Goal: Find specific page/section: Find specific page/section

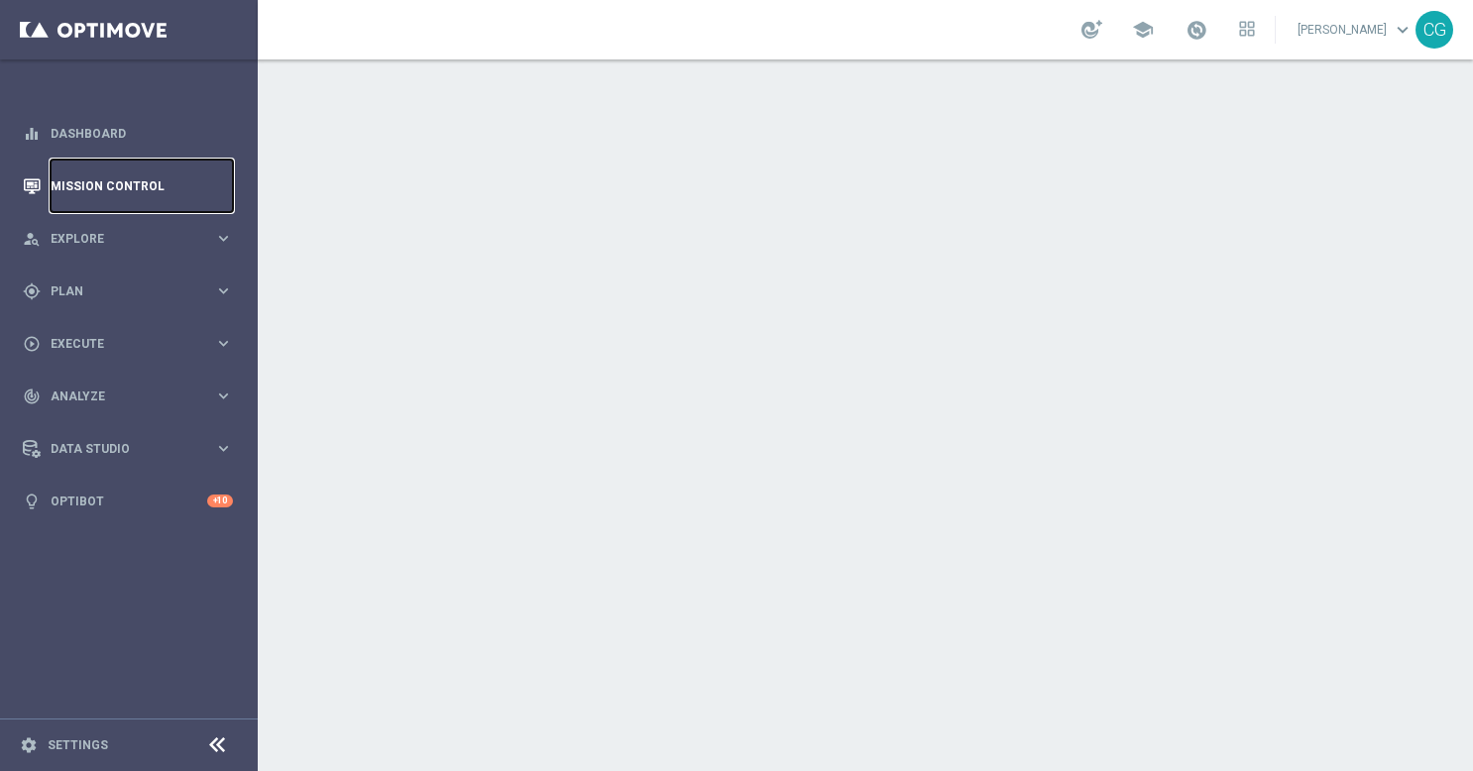
click at [117, 166] on link "Mission Control" at bounding box center [142, 186] width 182 height 53
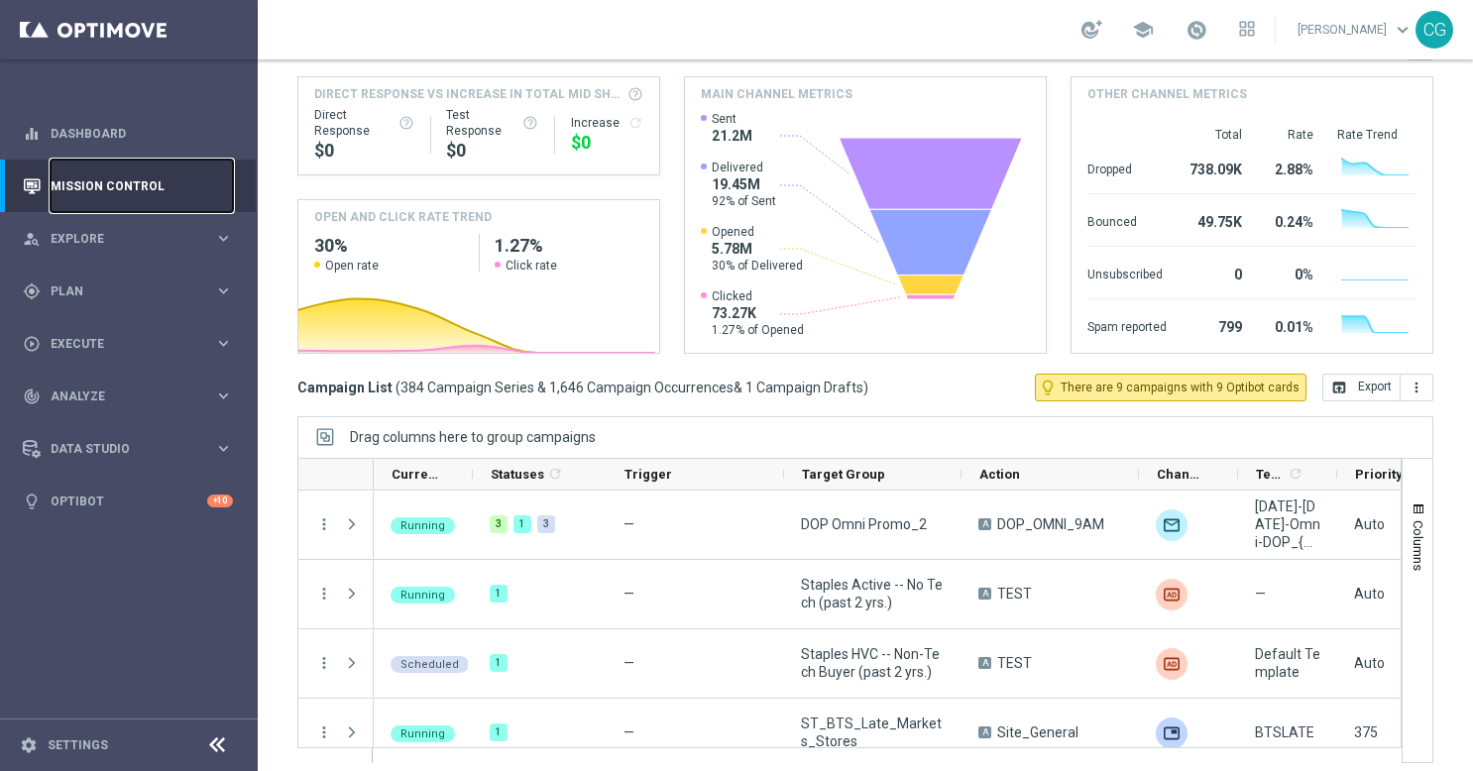
scroll to position [218, 0]
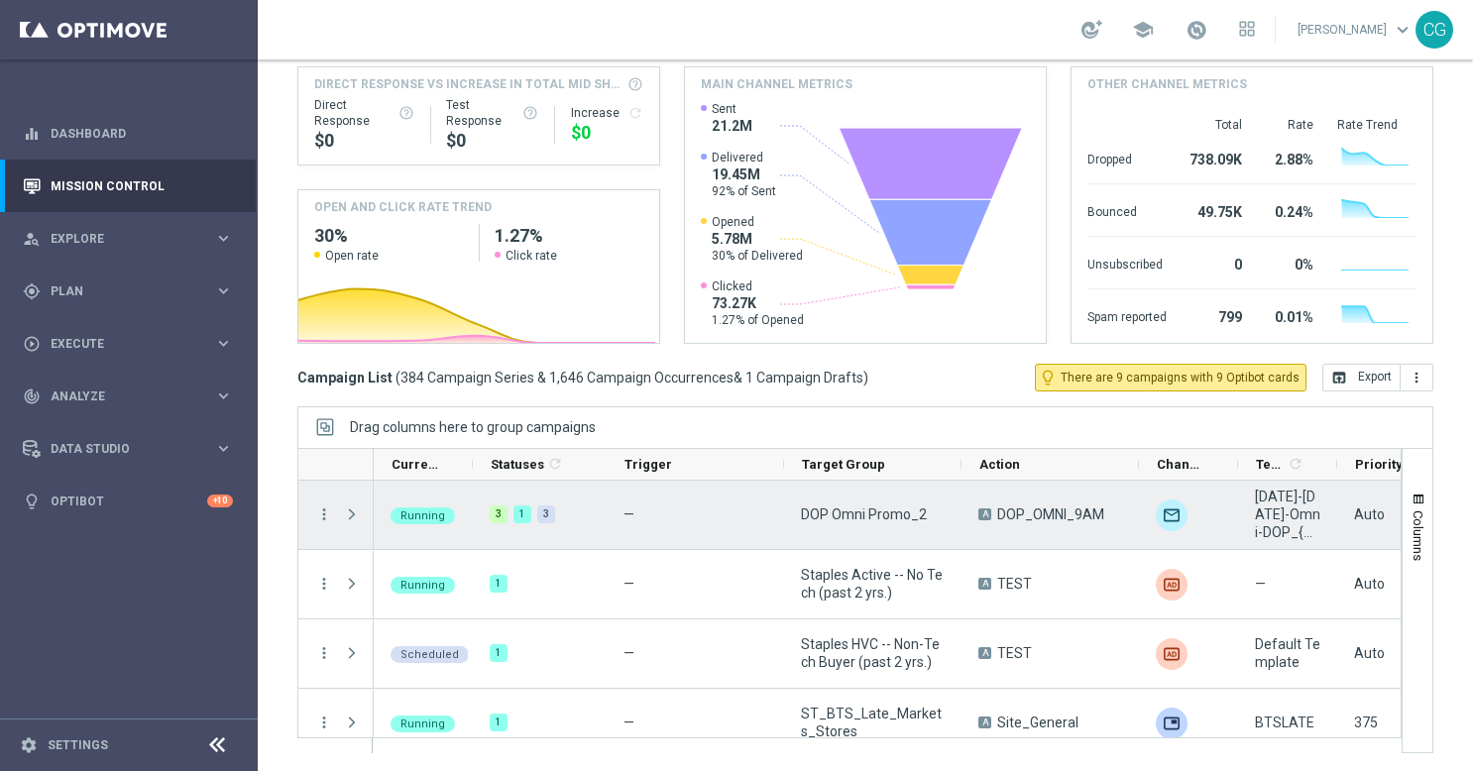
drag, startPoint x: 355, startPoint y: 517, endPoint x: 452, endPoint y: 543, distance: 100.5
click at [355, 516] on span "Press SPACE to select this row." at bounding box center [352, 514] width 18 height 16
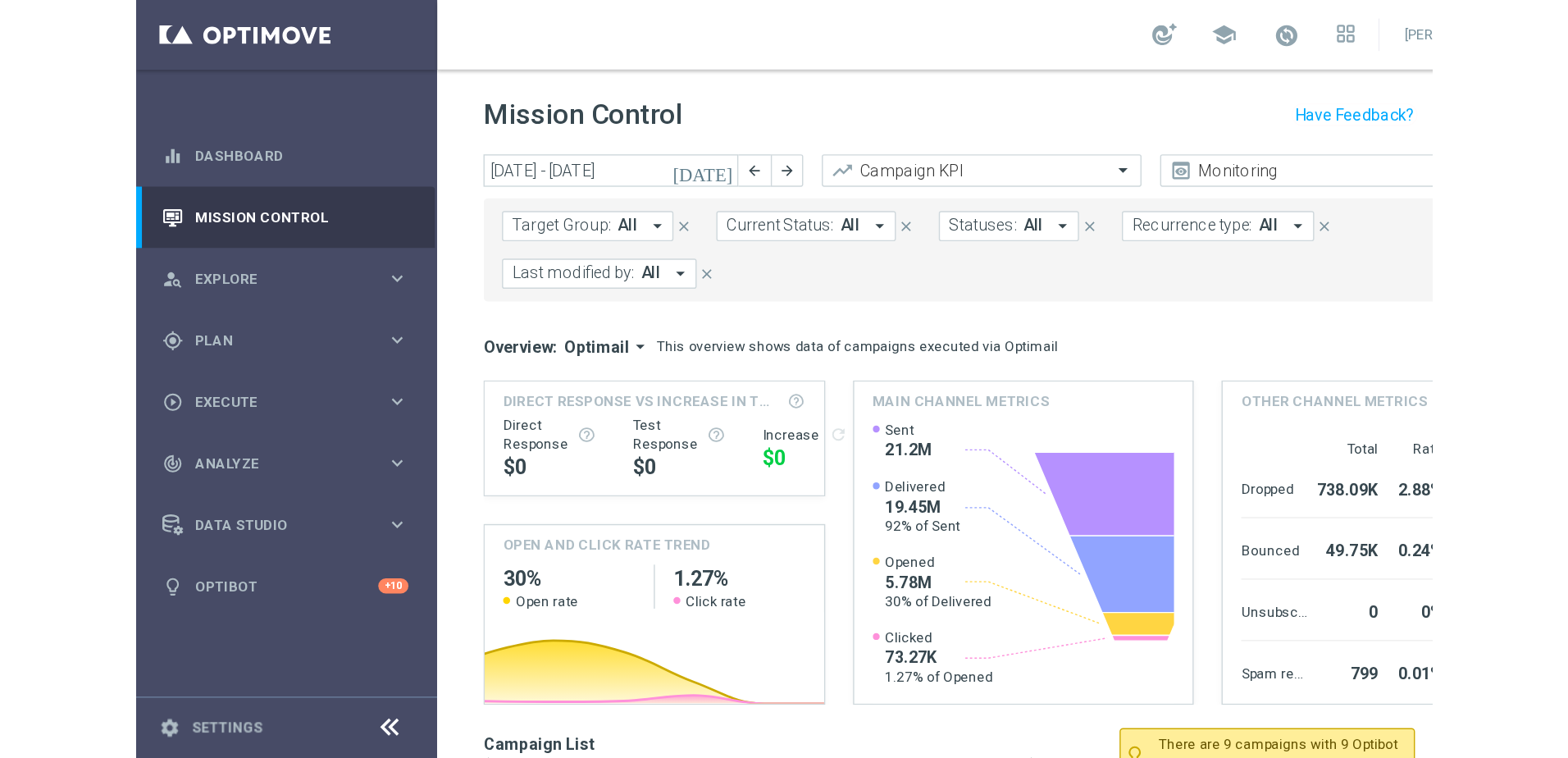
scroll to position [164, 0]
